Goal: Task Accomplishment & Management: Manage account settings

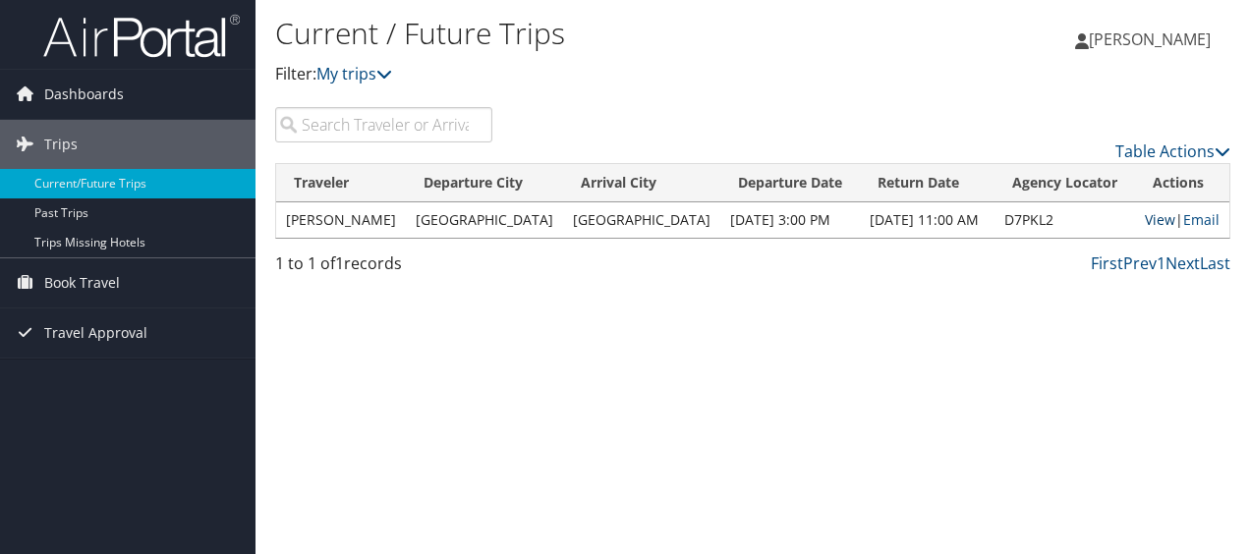
click at [1152, 221] on link "View" at bounding box center [1160, 219] width 30 height 19
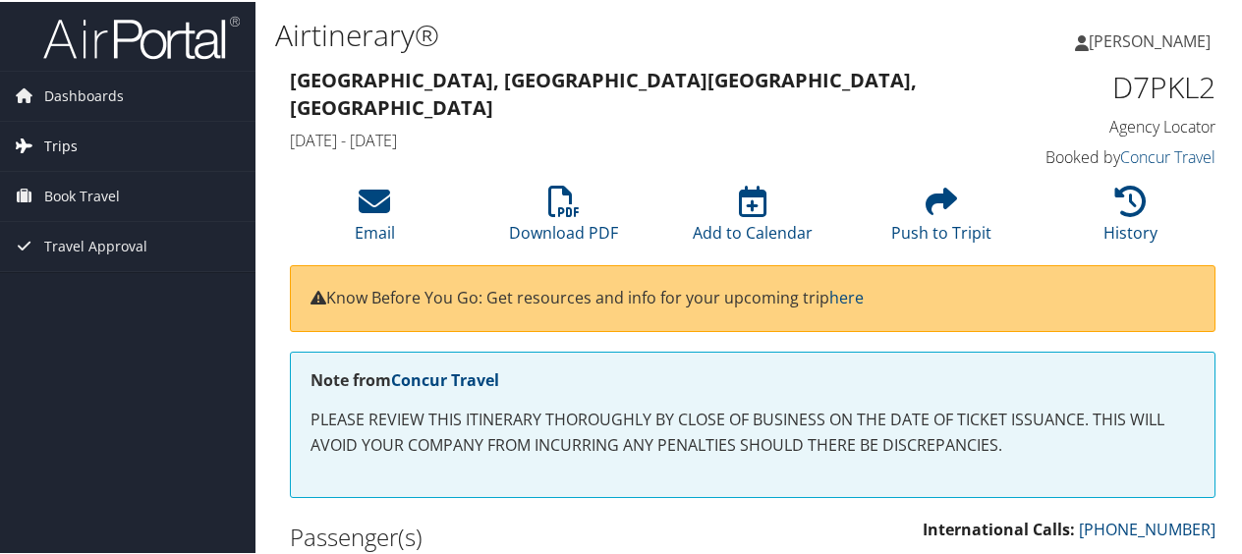
click at [106, 140] on link "Trips" at bounding box center [127, 144] width 255 height 49
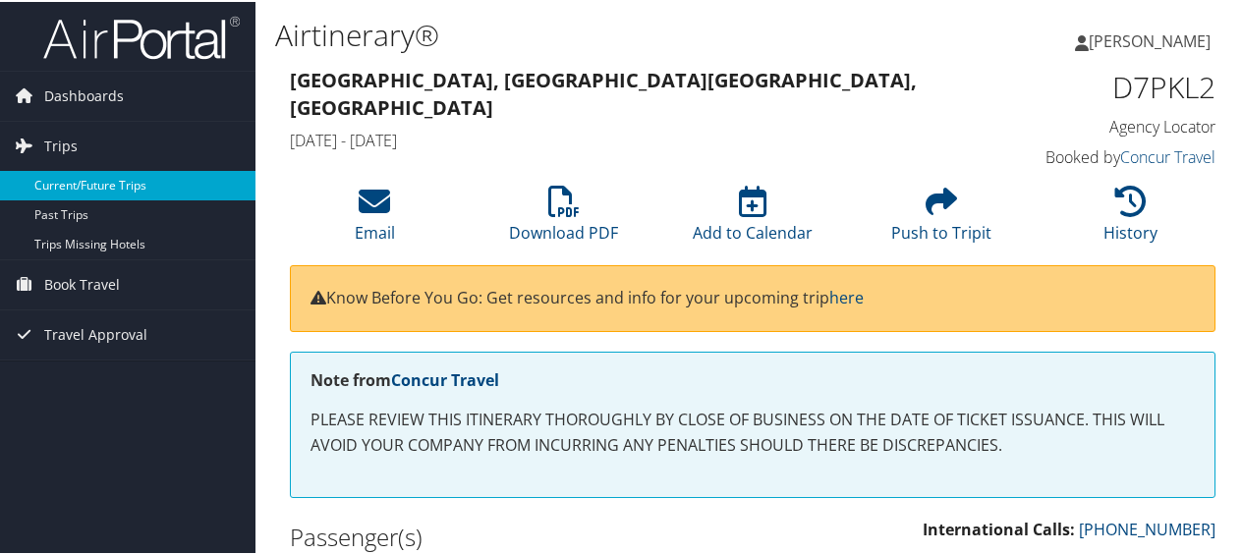
click at [91, 185] on link "Current/Future Trips" at bounding box center [127, 183] width 255 height 29
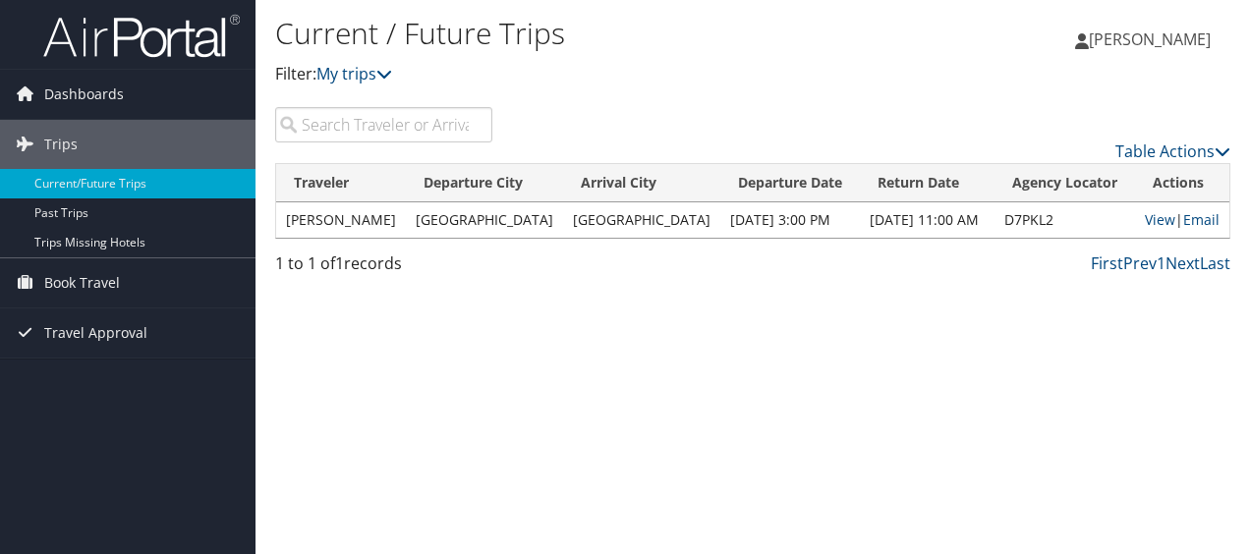
click at [330, 226] on td "YONEL ARIS" at bounding box center [341, 219] width 130 height 35
click at [112, 99] on span "Dashboards" at bounding box center [84, 94] width 80 height 49
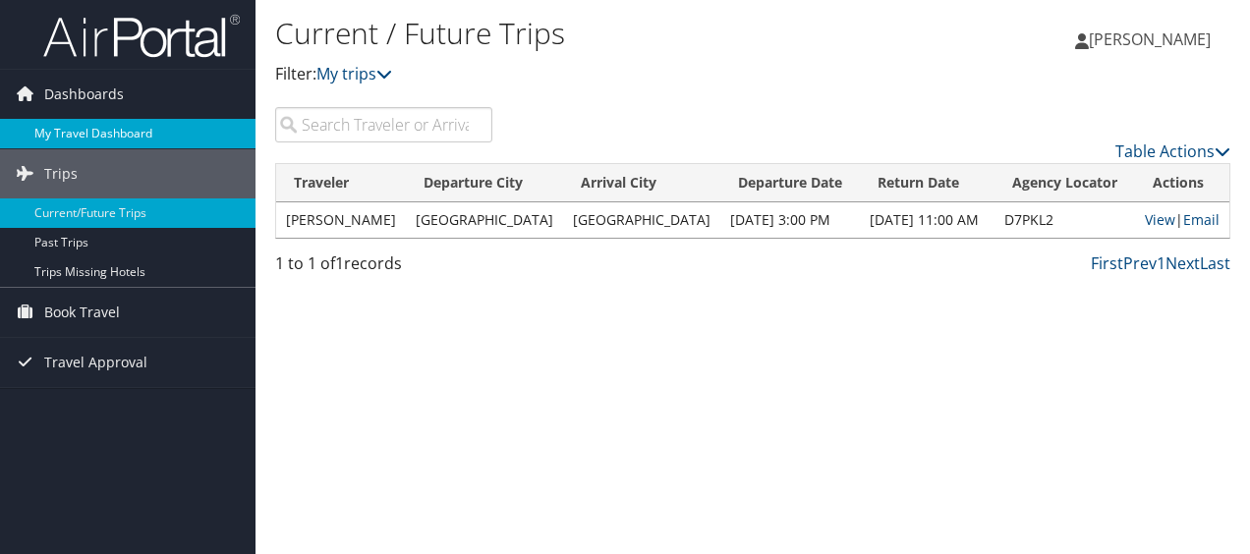
click at [104, 136] on link "My Travel Dashboard" at bounding box center [127, 133] width 255 height 29
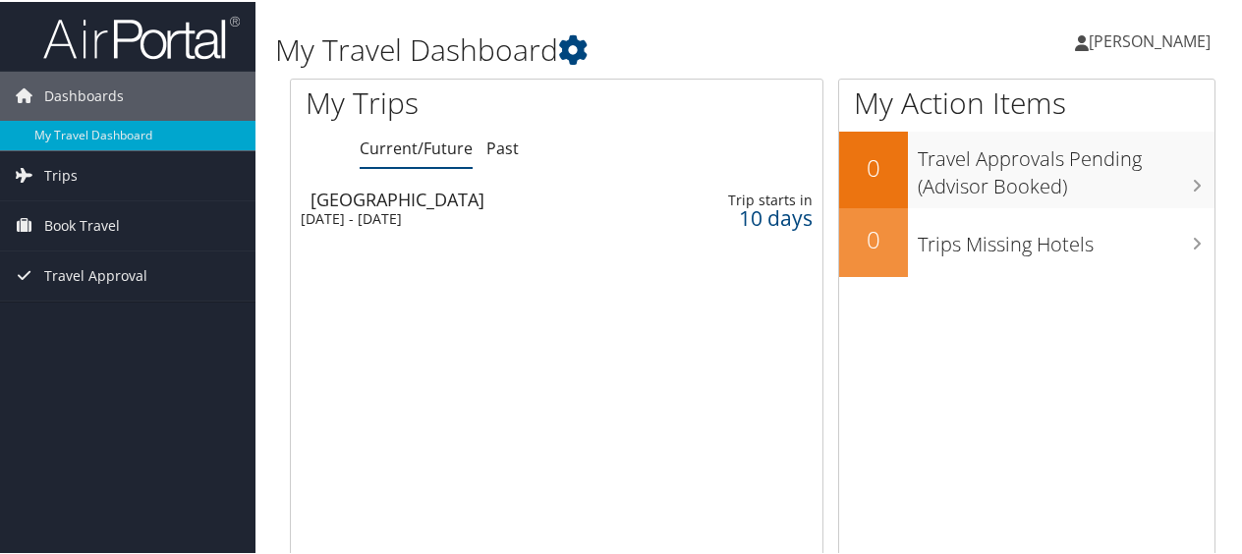
click at [1138, 43] on span "[PERSON_NAME]" at bounding box center [1150, 39] width 122 height 22
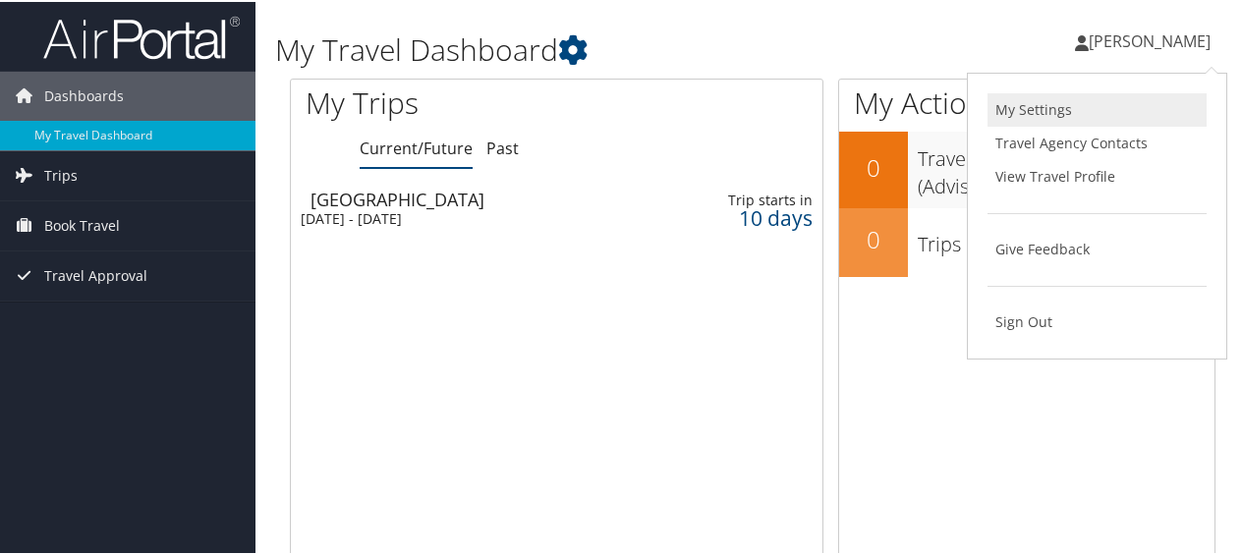
click at [1043, 114] on link "My Settings" at bounding box center [1096, 107] width 219 height 33
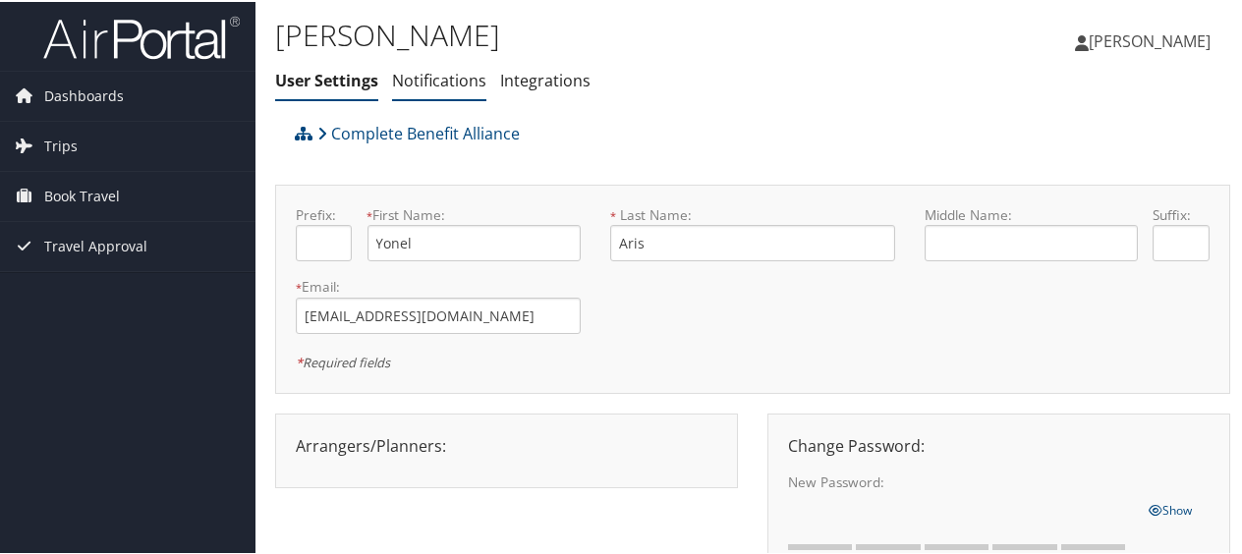
click at [407, 79] on link "Notifications" at bounding box center [439, 79] width 94 height 22
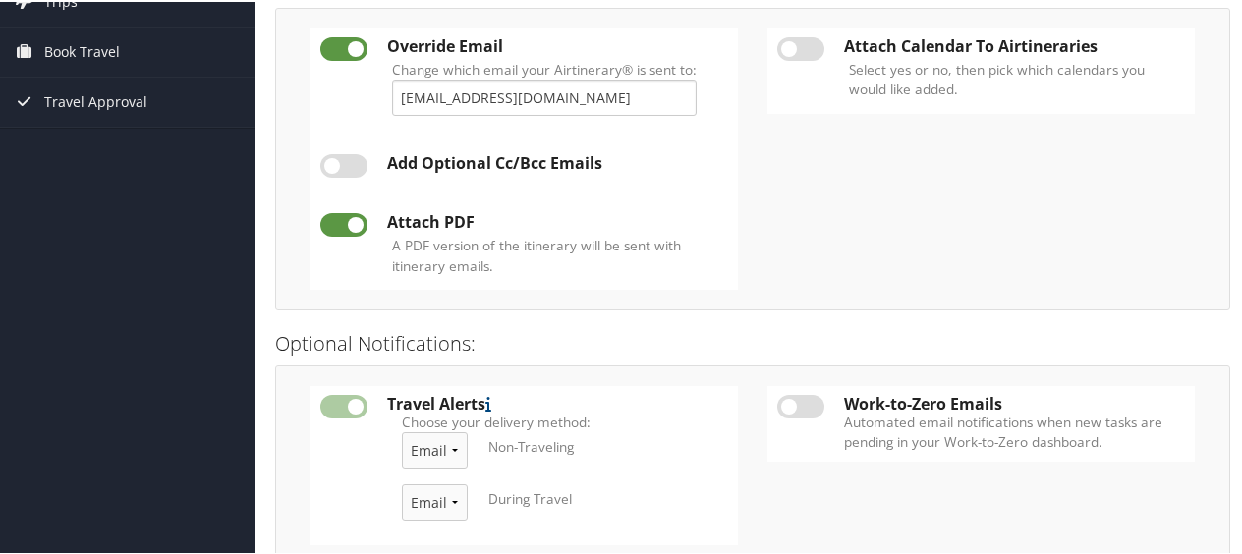
scroll to position [143, 0]
click at [825, 55] on td at bounding box center [800, 70] width 67 height 85
click at [790, 47] on label at bounding box center [800, 48] width 47 height 24
click at [790, 47] on input "checkbox" at bounding box center [793, 51] width 13 height 13
checkbox input "true"
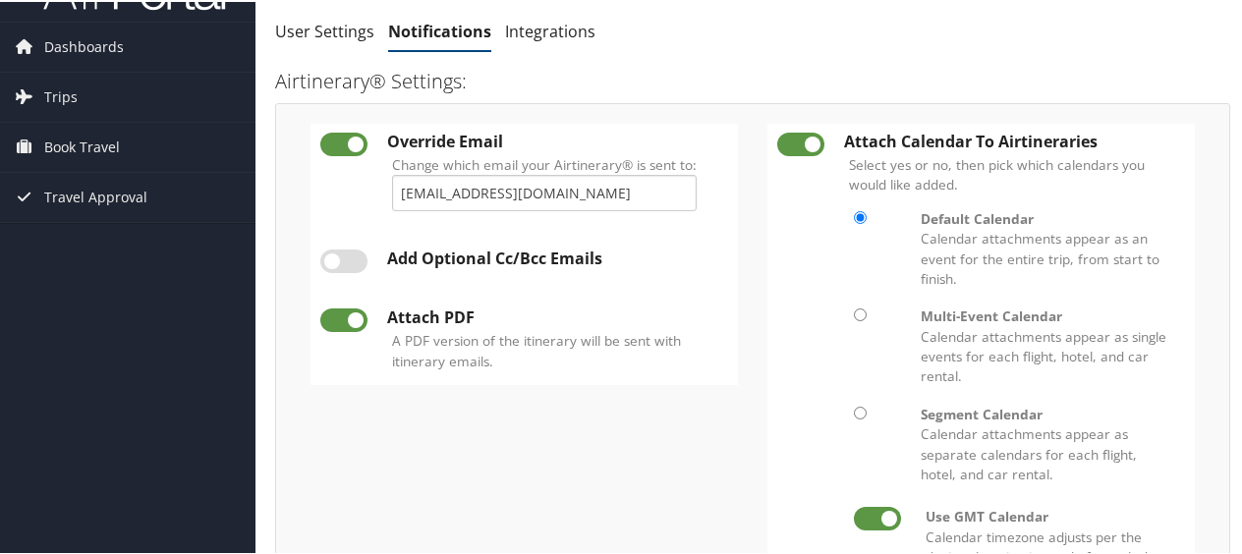
scroll to position [0, 0]
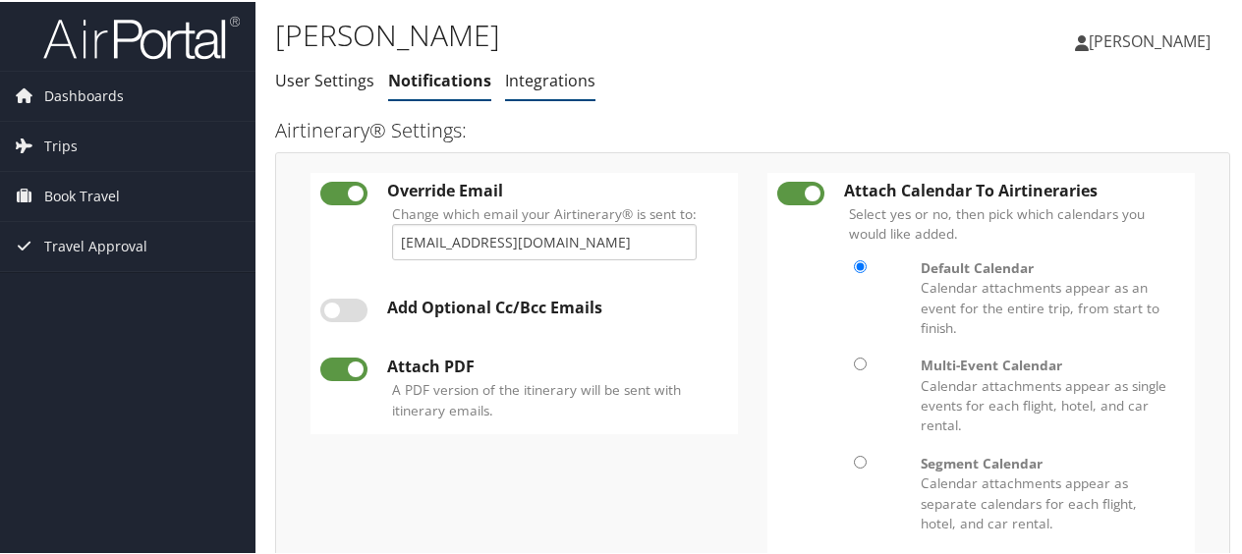
click at [544, 90] on li "Integrations" at bounding box center [550, 79] width 90 height 35
click at [525, 77] on link "Integrations" at bounding box center [550, 79] width 90 height 22
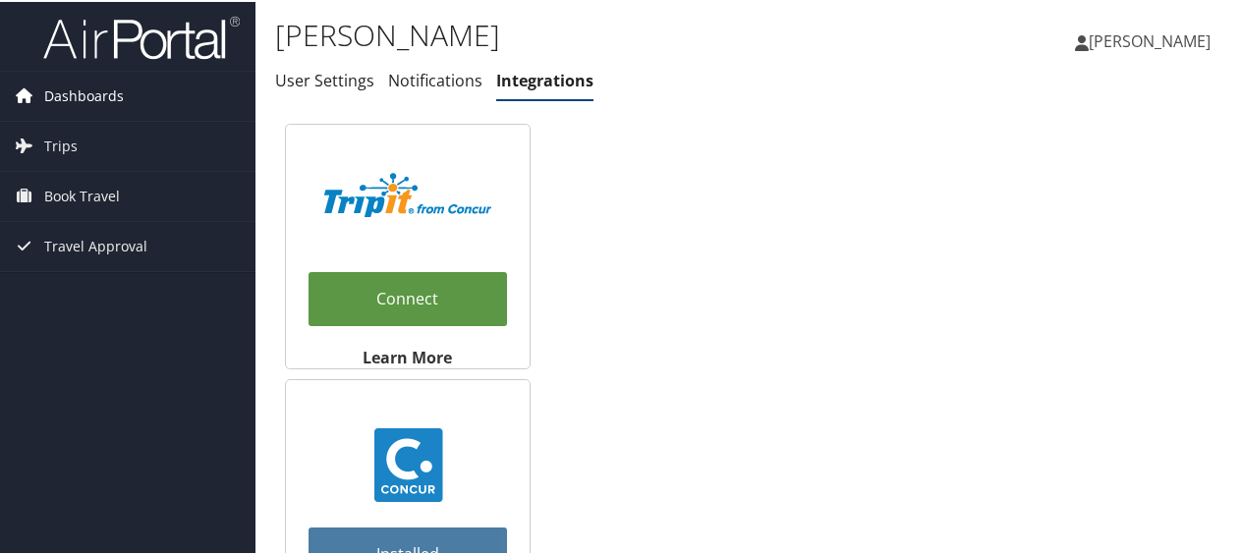
click at [75, 91] on span "Dashboards" at bounding box center [84, 94] width 80 height 49
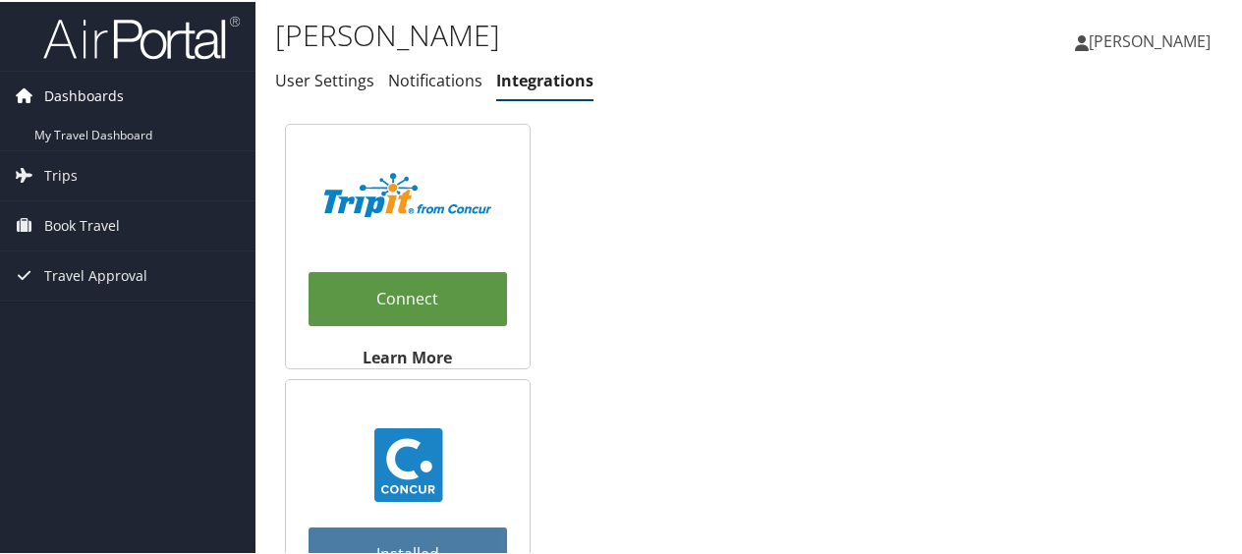
click at [67, 100] on span "Dashboards" at bounding box center [84, 94] width 80 height 49
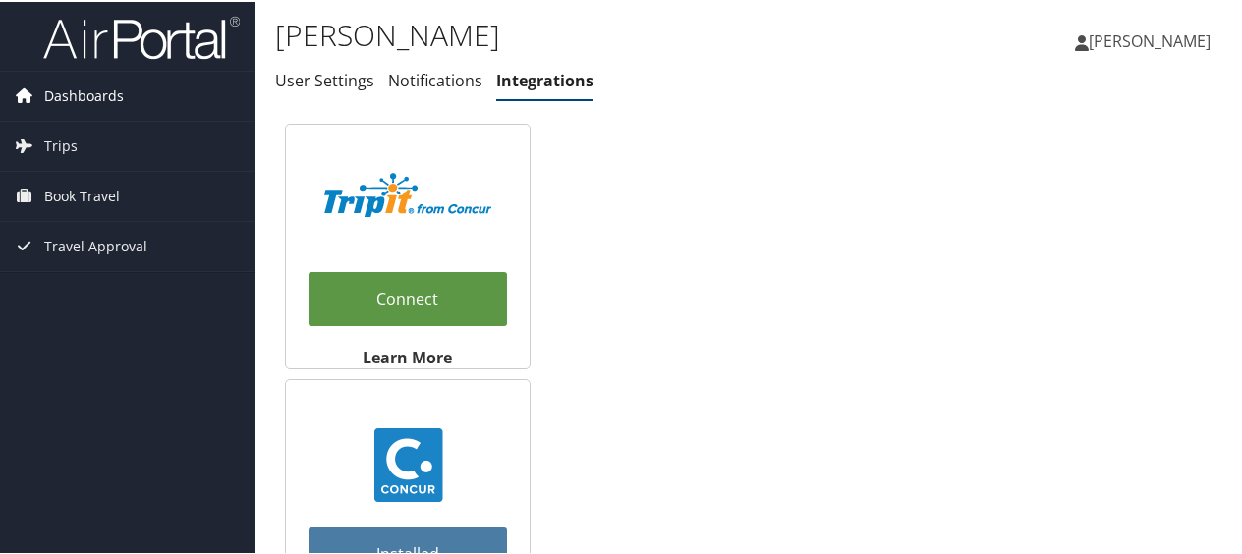
click at [56, 96] on span "Dashboards" at bounding box center [84, 94] width 80 height 49
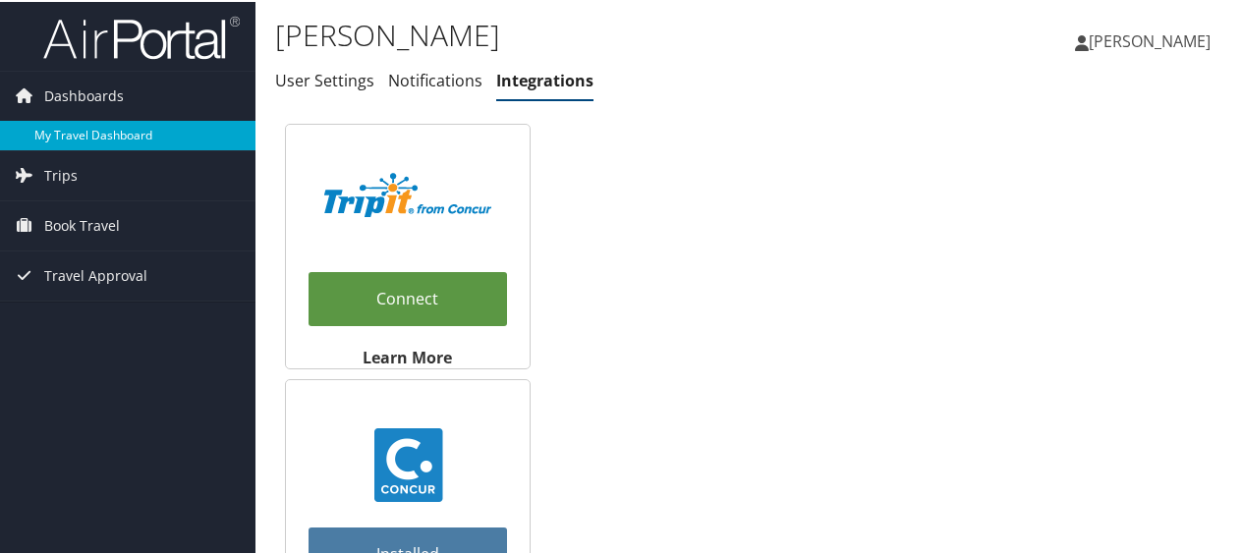
click at [66, 130] on link "My Travel Dashboard" at bounding box center [127, 133] width 255 height 29
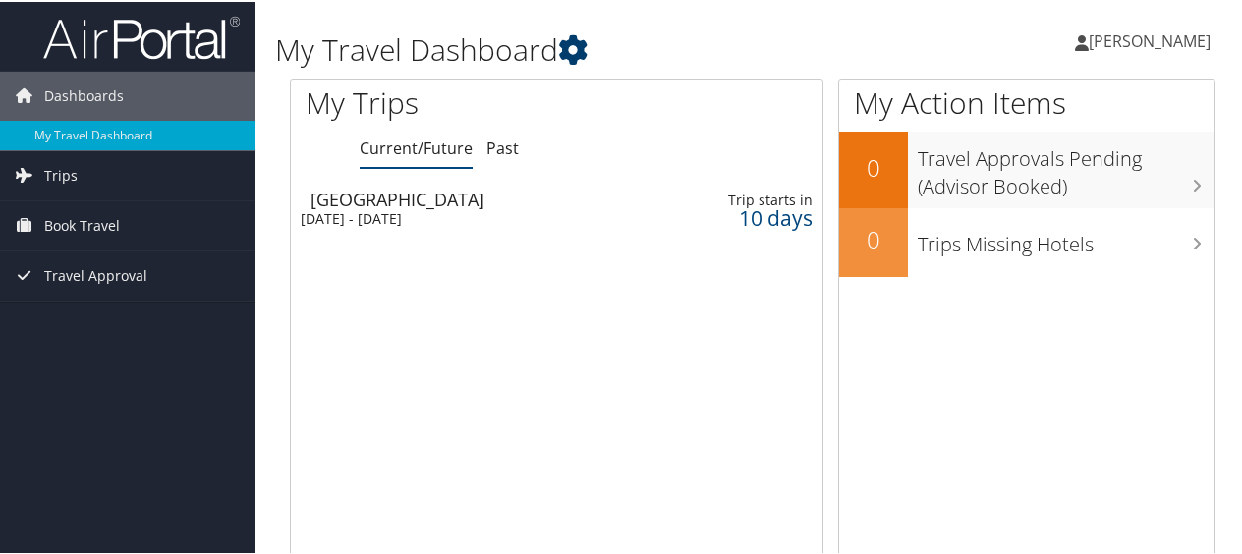
click at [587, 49] on icon at bounding box center [572, 47] width 29 height 29
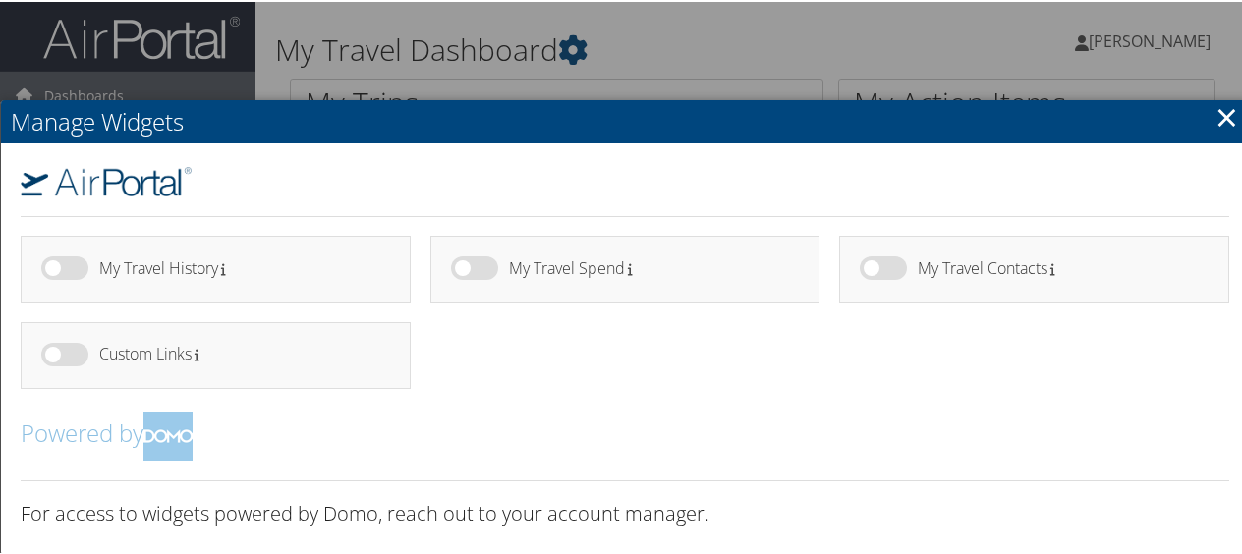
click at [953, 271] on h4 "My Travel Contacts" at bounding box center [1056, 266] width 276 height 17
click at [876, 272] on label at bounding box center [883, 266] width 47 height 24
click at [876, 272] on input "checkbox" at bounding box center [875, 269] width 13 height 13
click at [1055, 266] on h4 "My Travel Contacts" at bounding box center [1056, 266] width 276 height 17
click at [1044, 267] on h4 "My Travel Contacts" at bounding box center [1056, 266] width 276 height 17
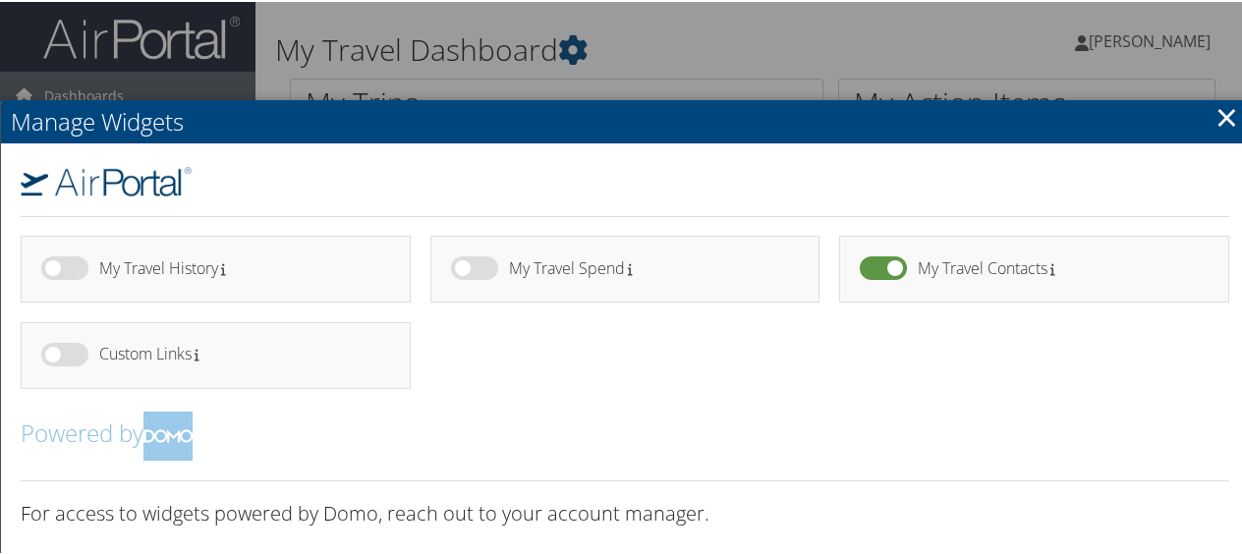
click at [878, 266] on label at bounding box center [883, 266] width 47 height 24
click at [878, 266] on input "checkbox" at bounding box center [875, 269] width 13 height 13
checkbox input "false"
click at [1215, 115] on link "×" at bounding box center [1226, 114] width 23 height 39
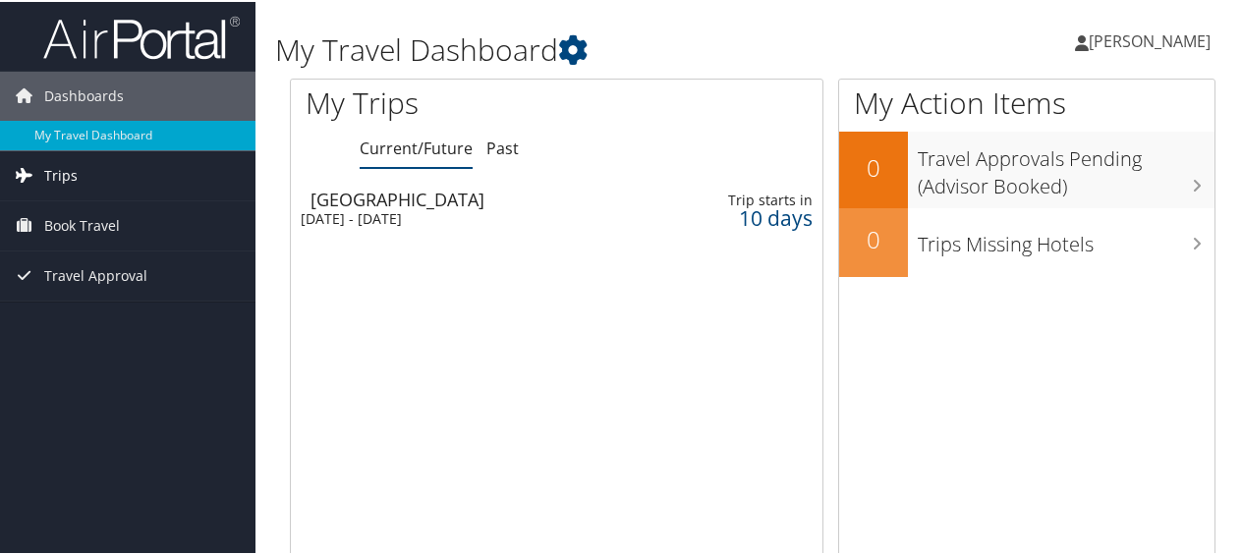
click at [105, 172] on link "Trips" at bounding box center [127, 173] width 255 height 49
click at [113, 356] on span "Travel Approval" at bounding box center [95, 362] width 103 height 49
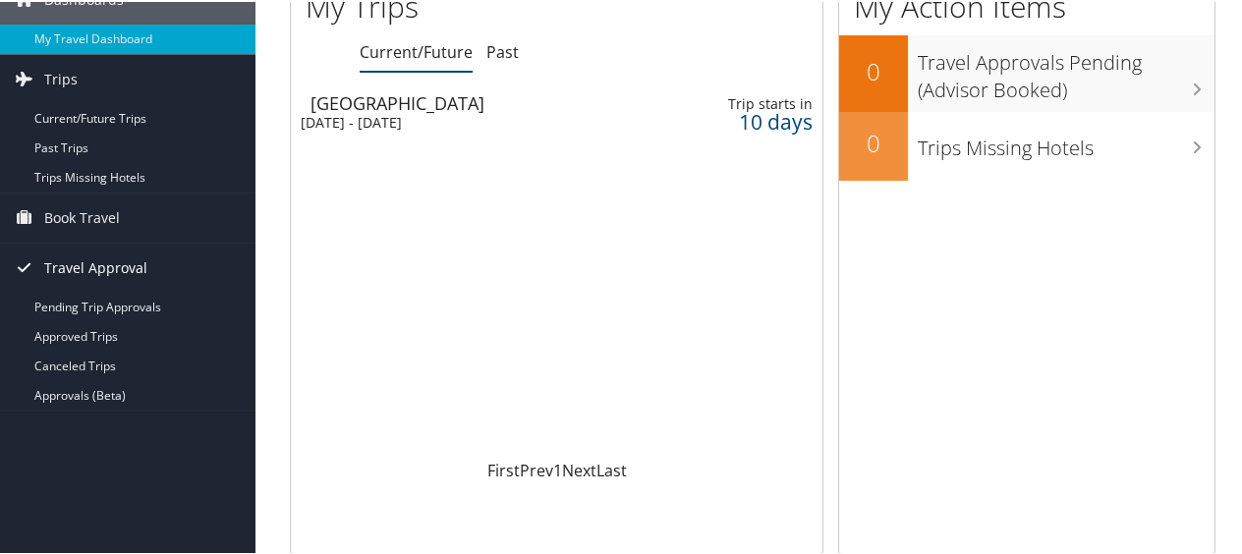
scroll to position [106, 0]
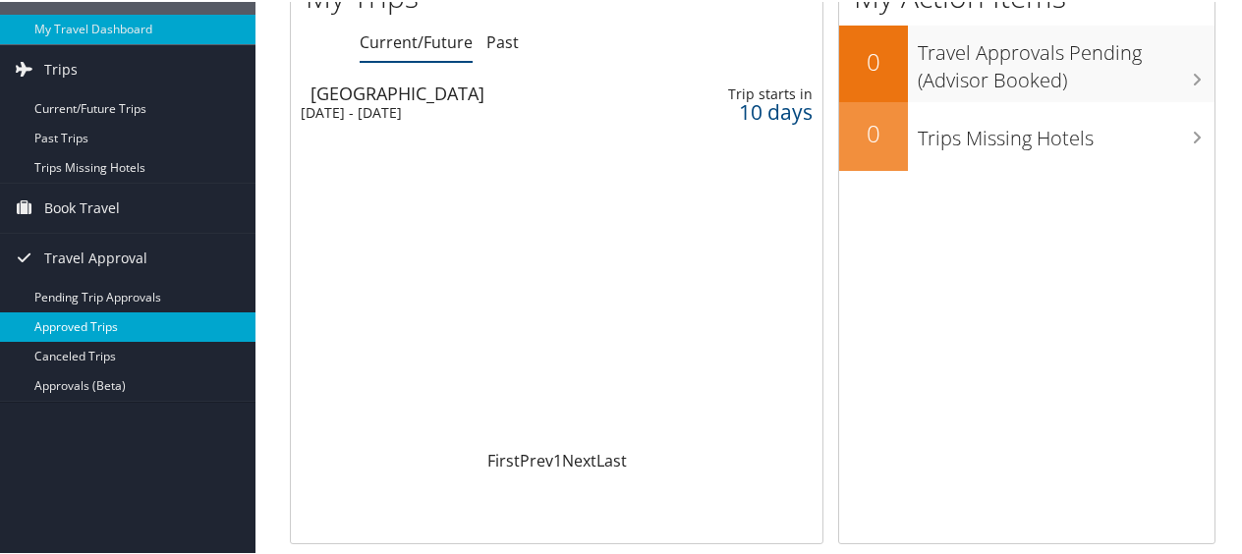
click at [98, 323] on link "Approved Trips" at bounding box center [127, 324] width 255 height 29
